Goal: Information Seeking & Learning: Learn about a topic

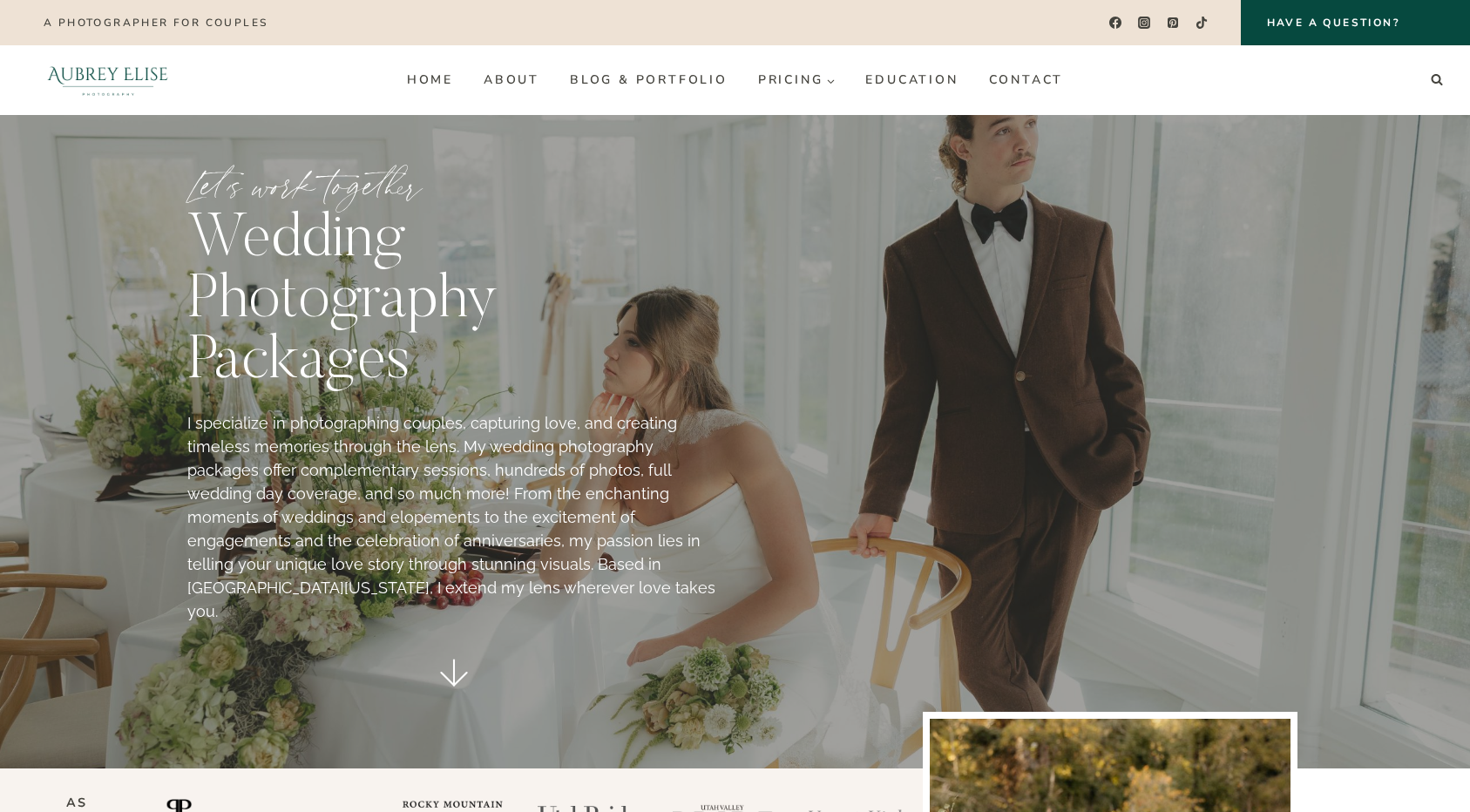
scroll to position [74, 0]
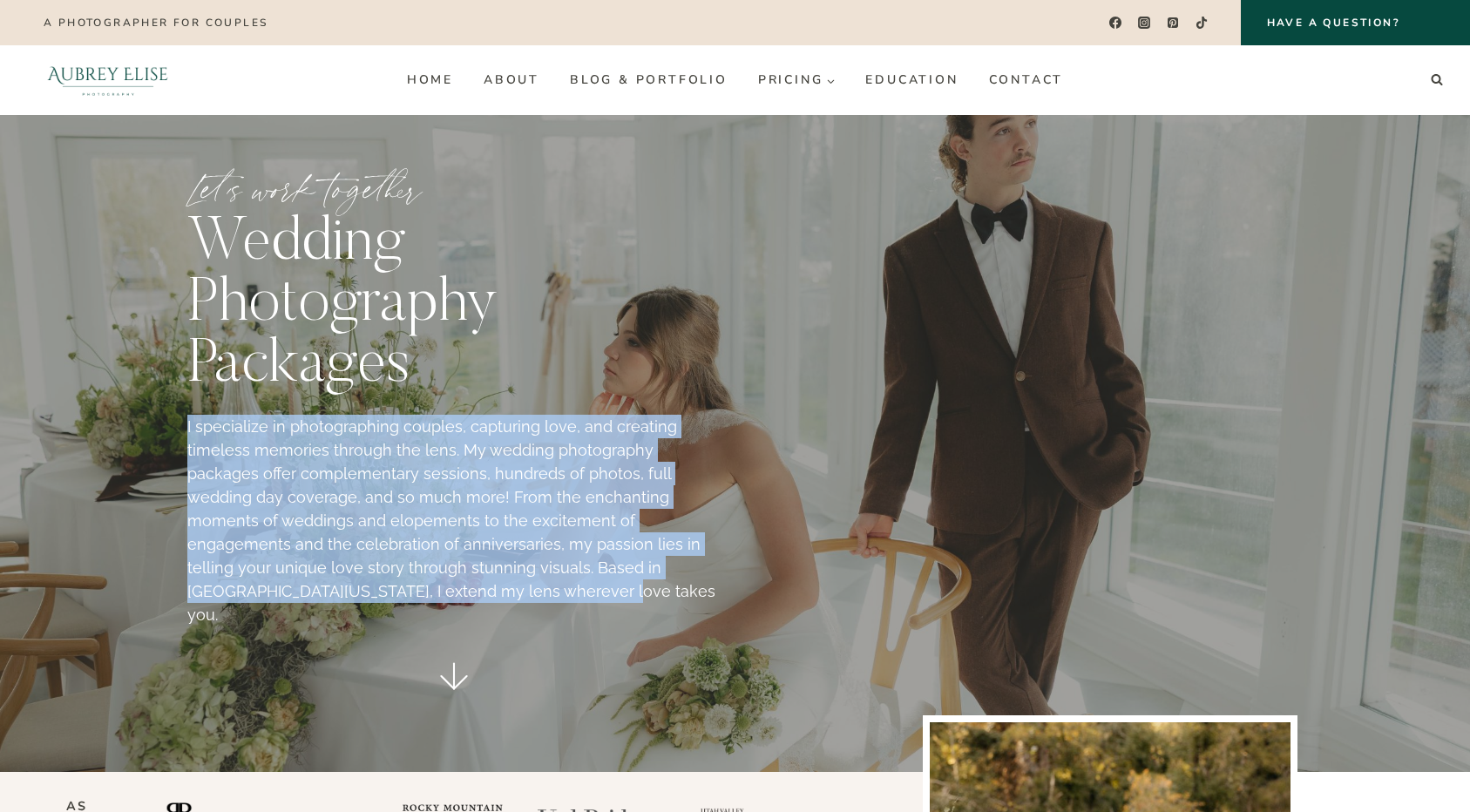
drag, startPoint x: 366, startPoint y: 596, endPoint x: 181, endPoint y: 436, distance: 244.6
click at [181, 436] on div "Let’s work together wedding photography packages I specialize in photographing …" at bounding box center [736, 435] width 1124 height 675
copy p "I specialize in photographing couples, capturing love, and creating timeless me…"
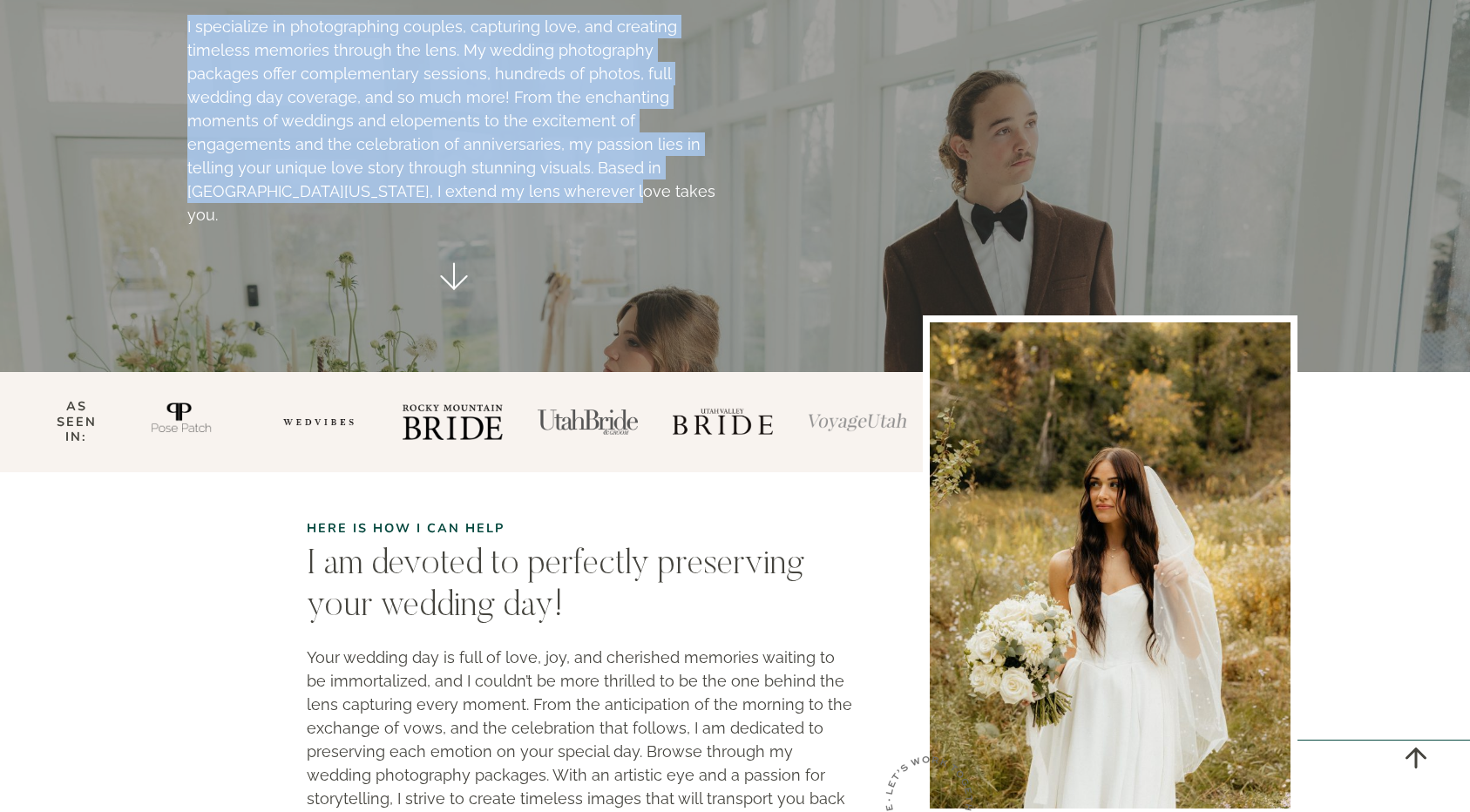
scroll to position [478, 0]
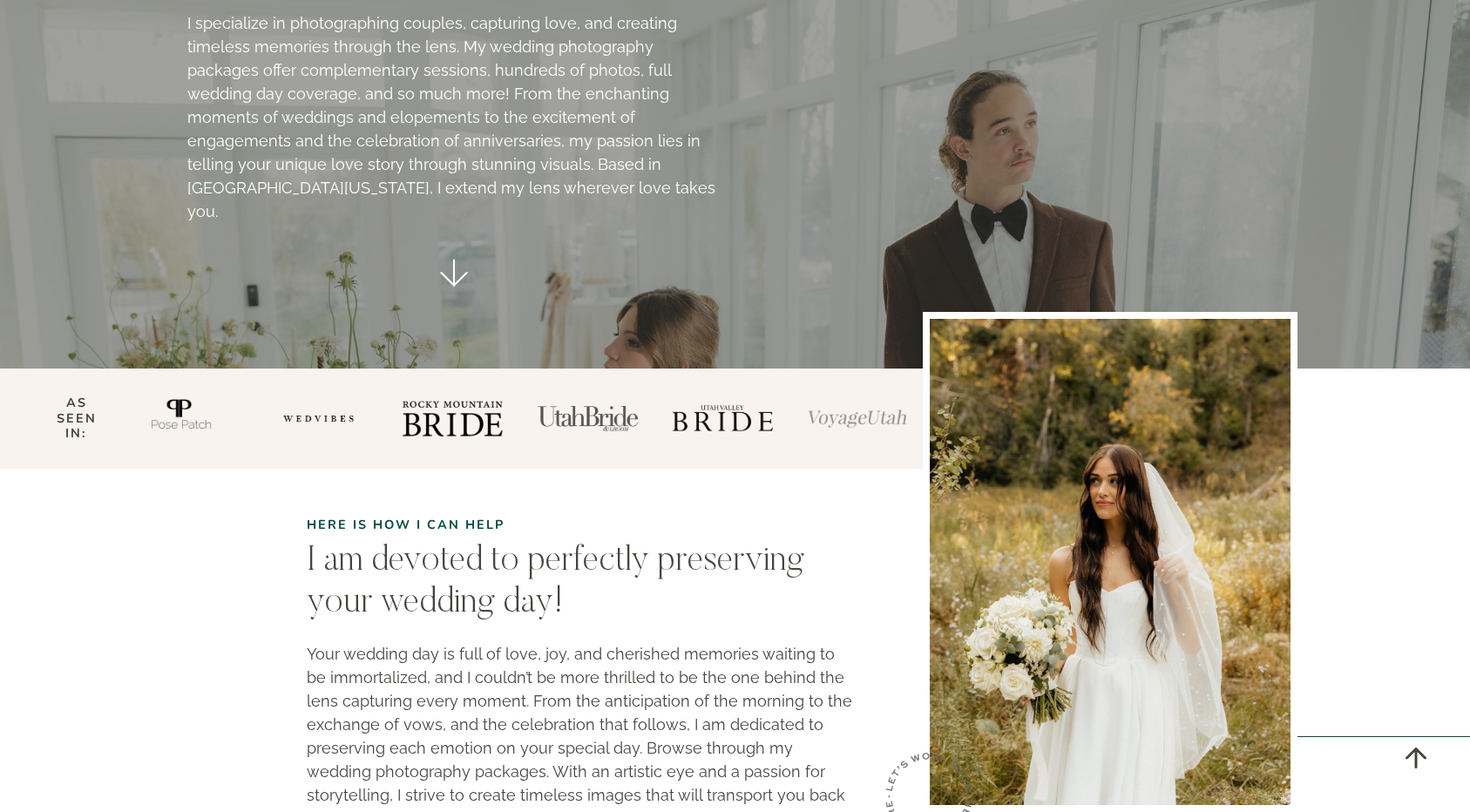
click at [820, 181] on div at bounding box center [1016, 30] width 533 height 527
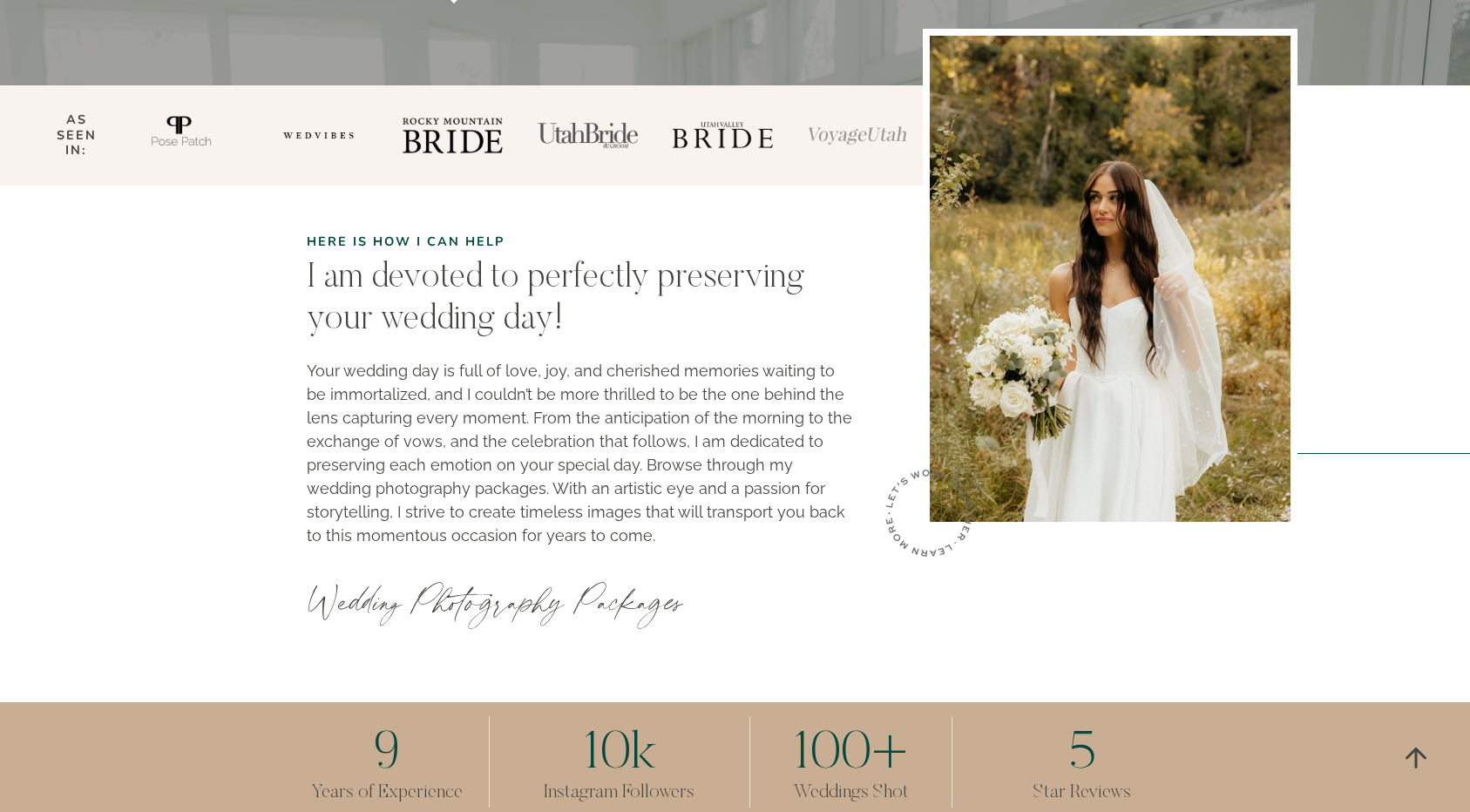
scroll to position [763, 0]
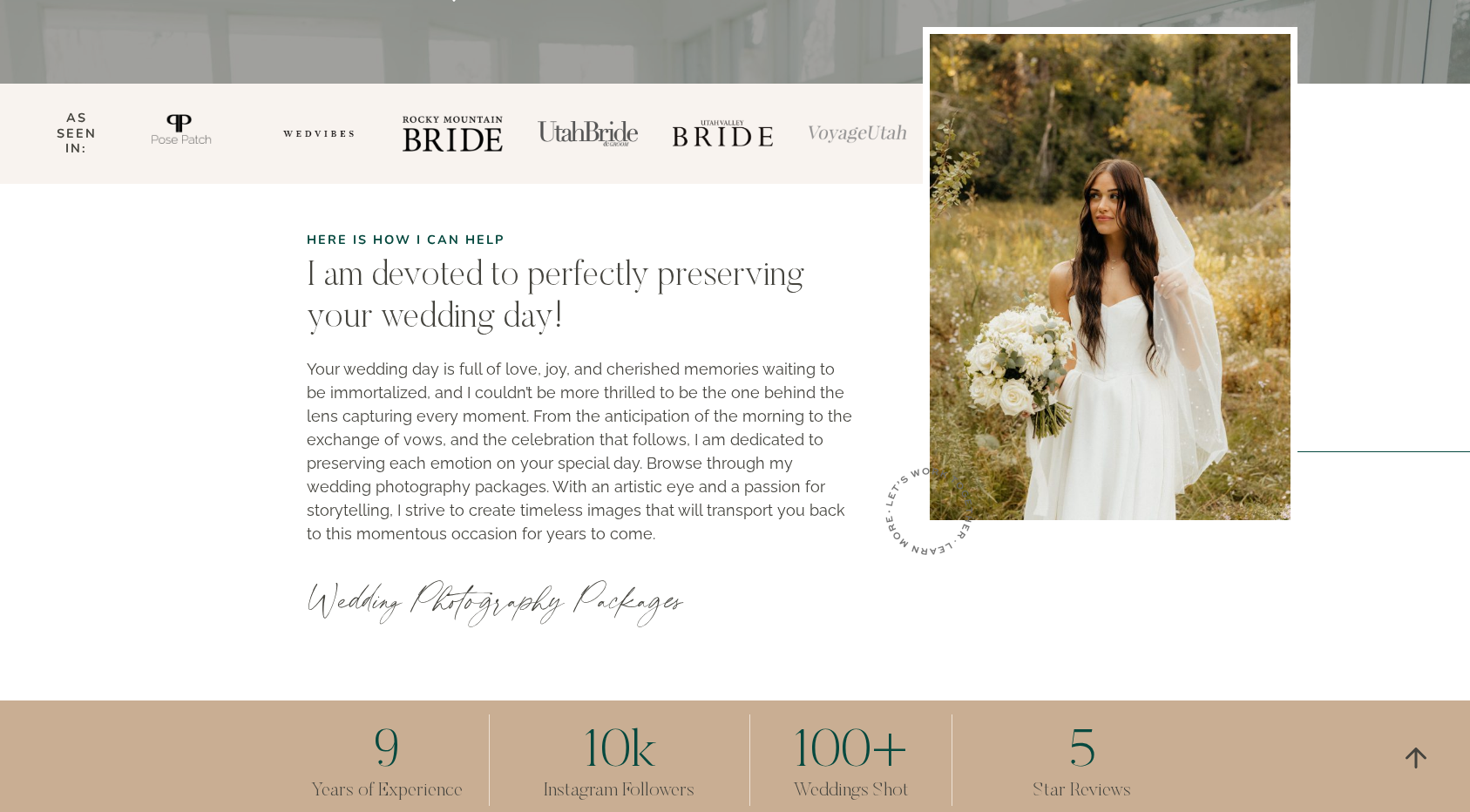
click at [679, 201] on div "Here is how I can help I am devoted to perfectly preserving your wedding day! Y…" at bounding box center [581, 419] width 610 height 472
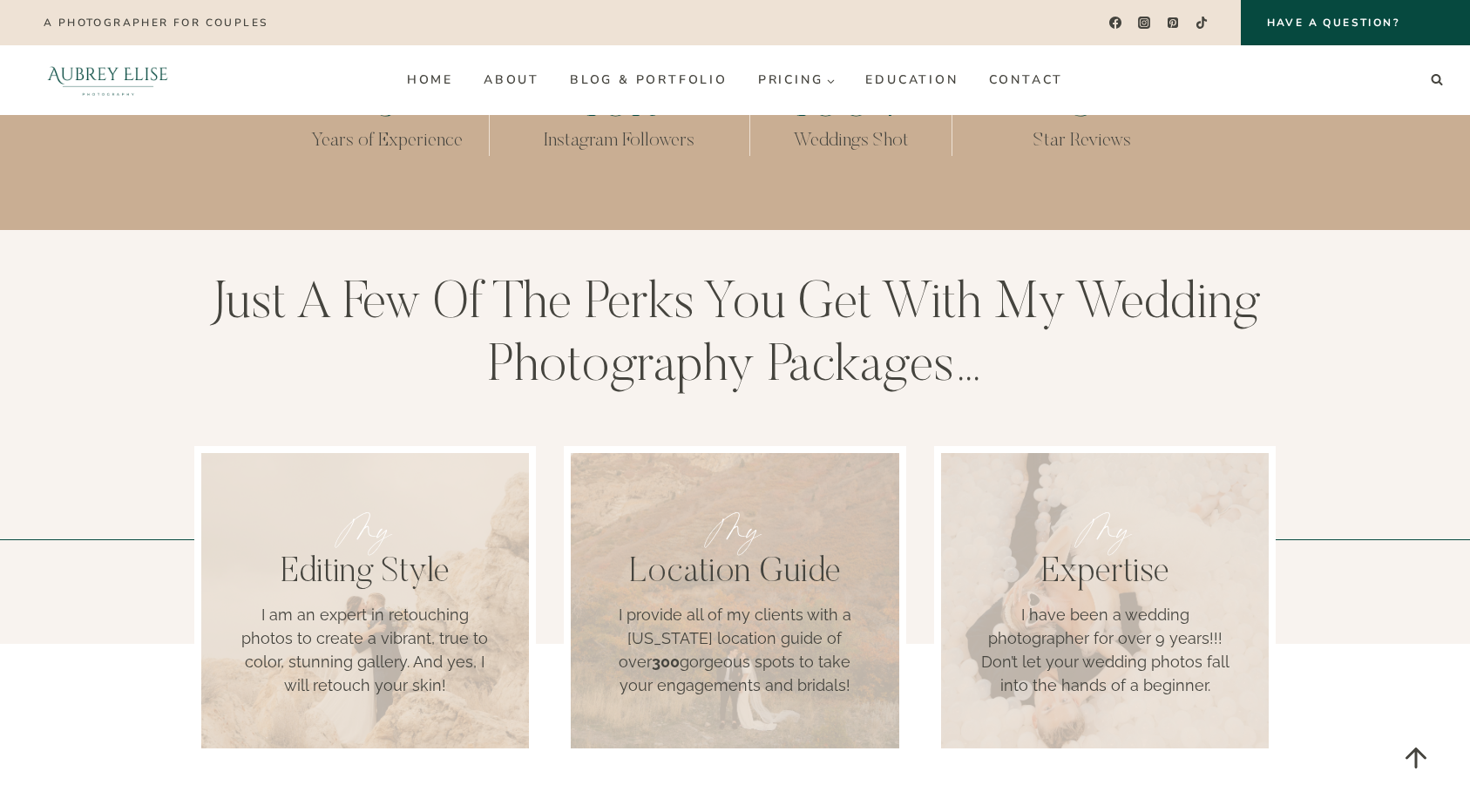
scroll to position [1403, 0]
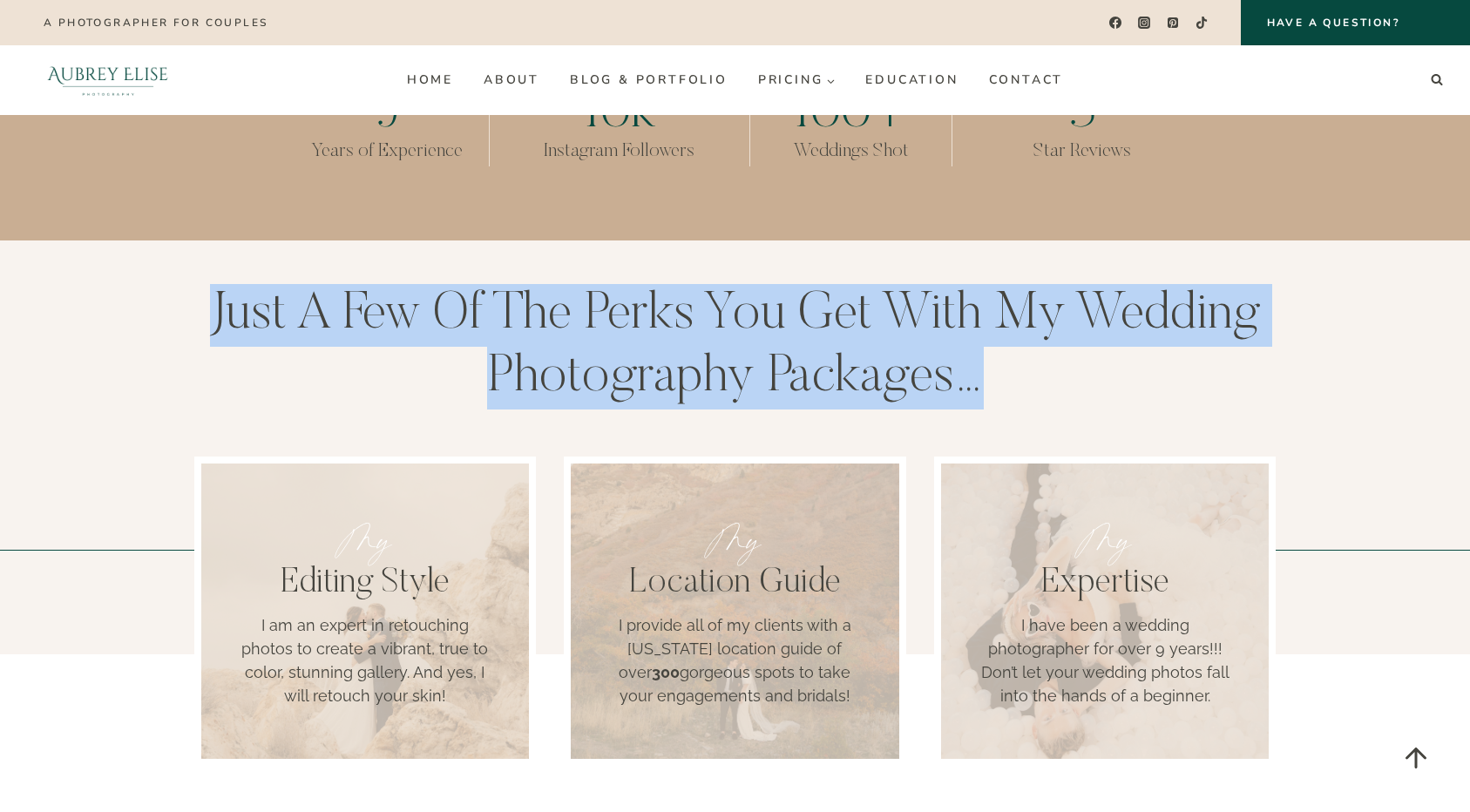
drag, startPoint x: 986, startPoint y: 365, endPoint x: 212, endPoint y: 298, distance: 776.9
click at [212, 298] on h2 "Just a few of the perks you get with my wedding photography packages…" at bounding box center [736, 347] width 1083 height 125
copy h2 "Just a few of the perks you get with my wedding photography packages…"
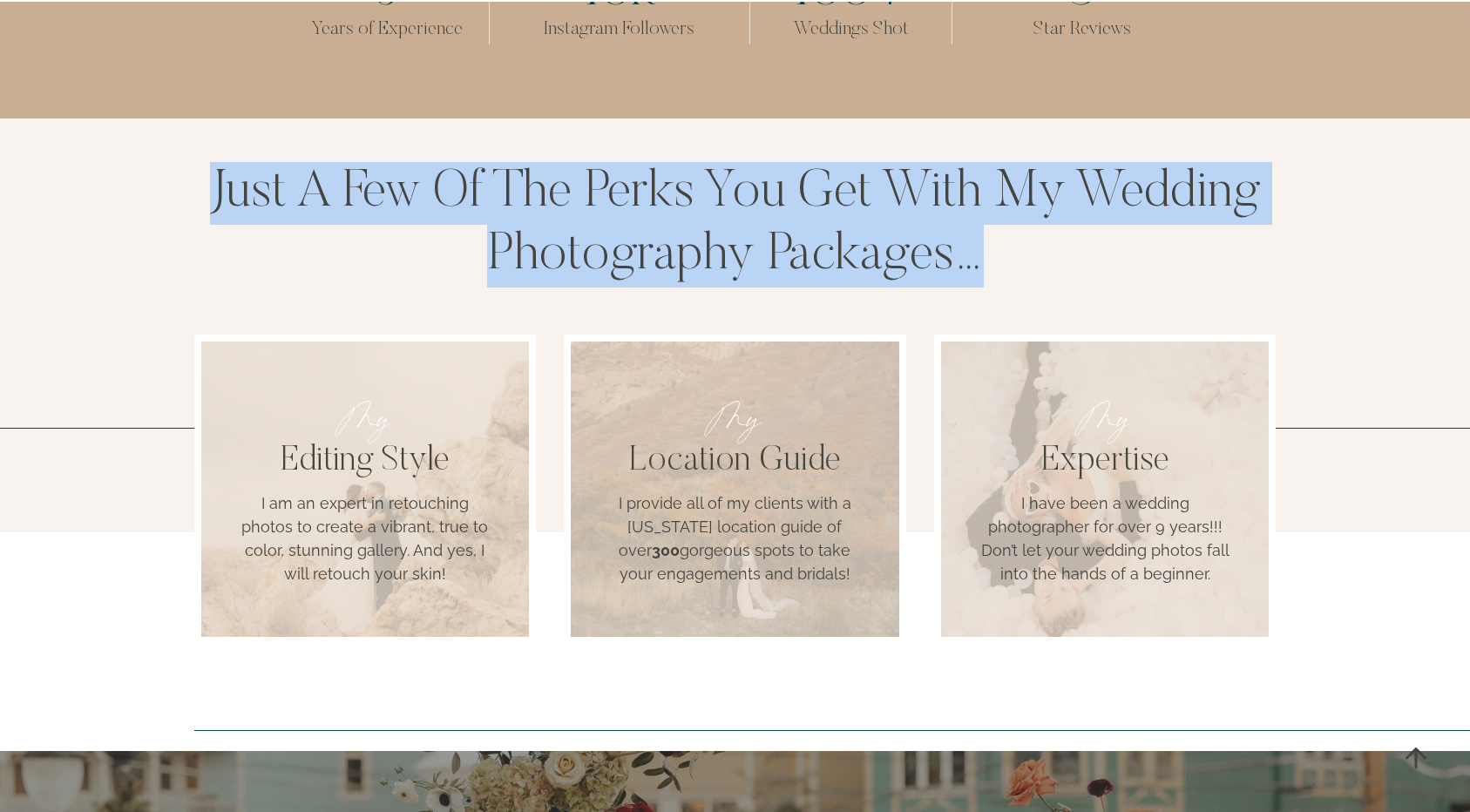
scroll to position [1547, 0]
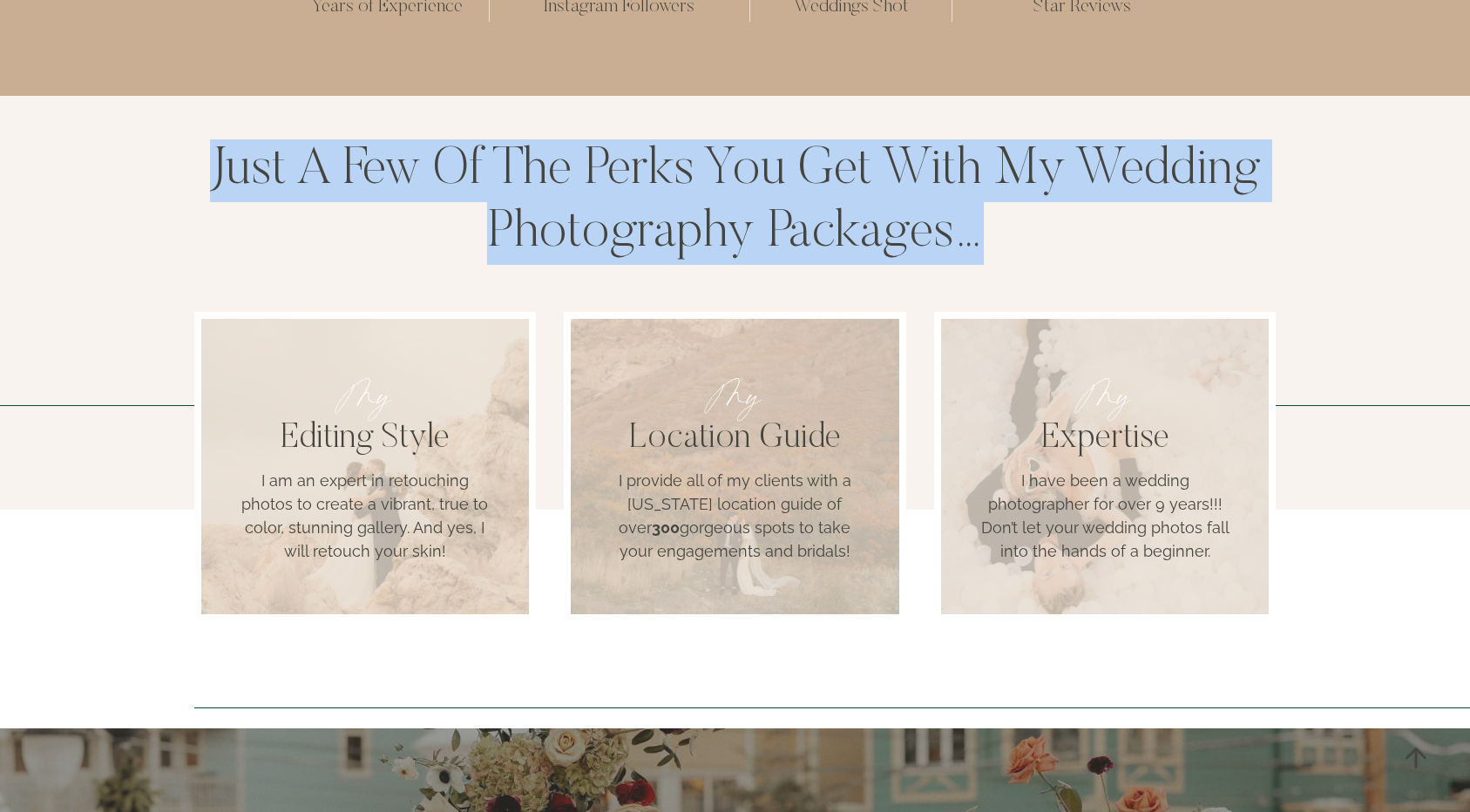
click at [1153, 240] on h2 "Just a few of the perks you get with my wedding photography packages…" at bounding box center [736, 203] width 1083 height 125
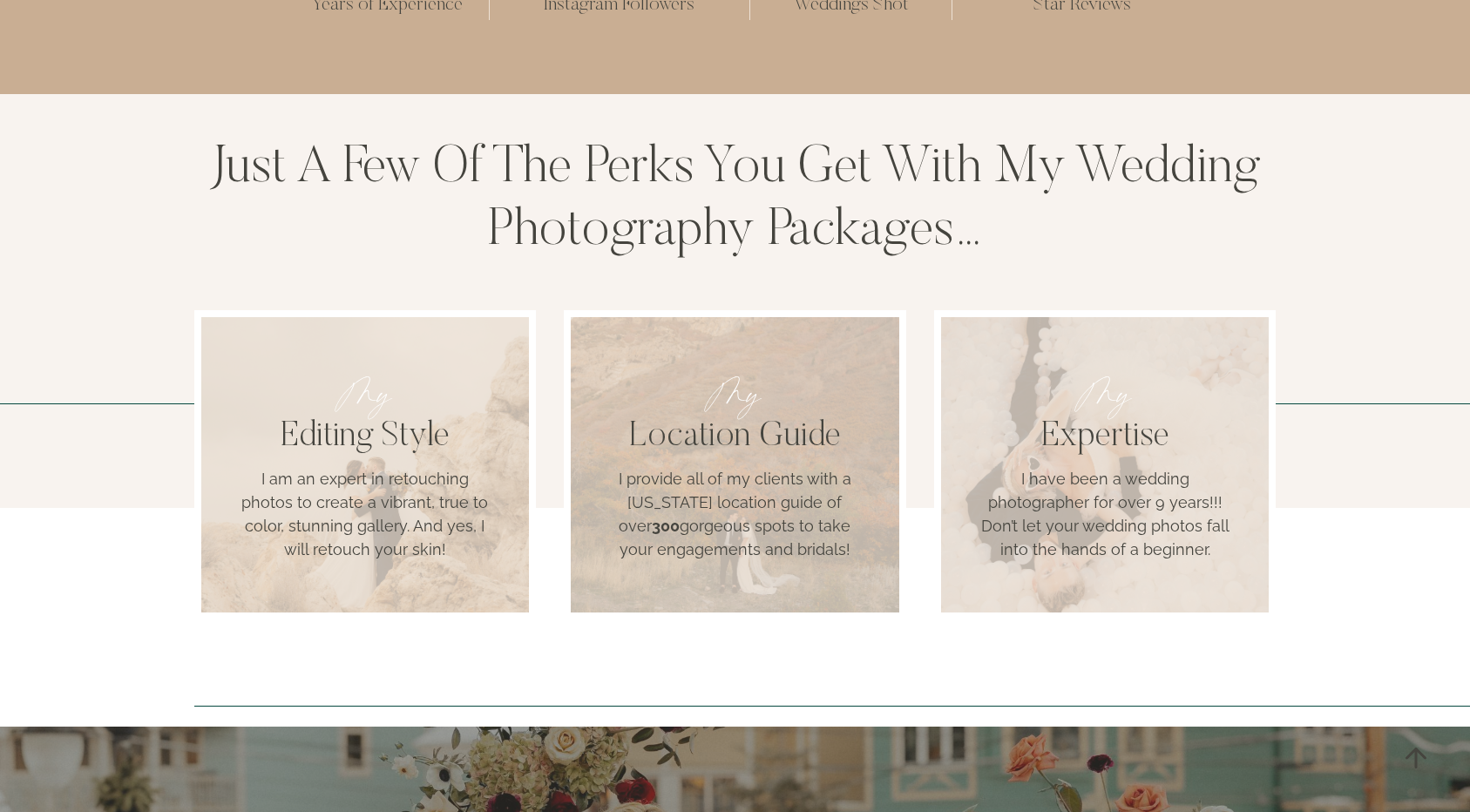
scroll to position [1564, 0]
